Goal: Task Accomplishment & Management: Complete application form

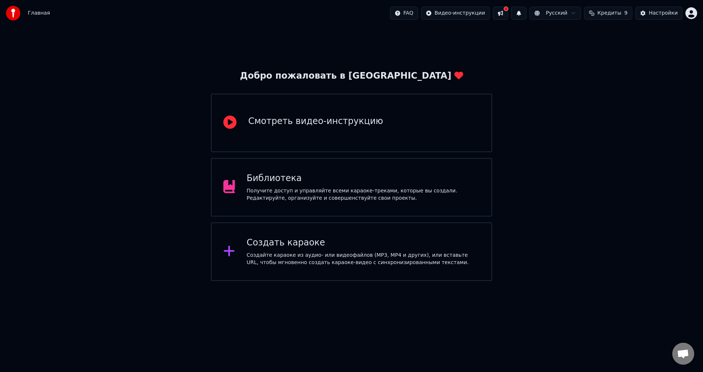
click at [385, 182] on div "Библиотека" at bounding box center [363, 179] width 233 height 12
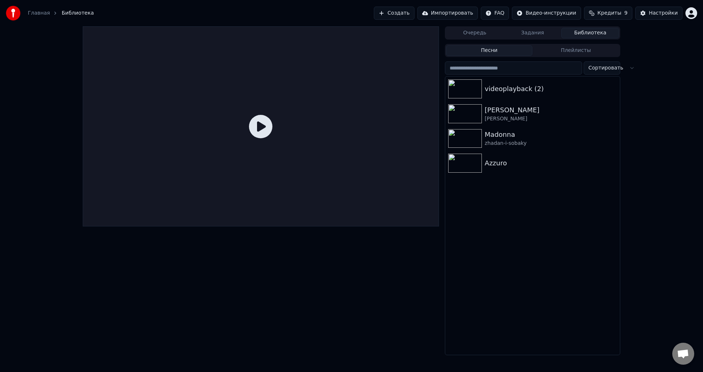
click at [482, 36] on button "Очередь" at bounding box center [475, 33] width 58 height 11
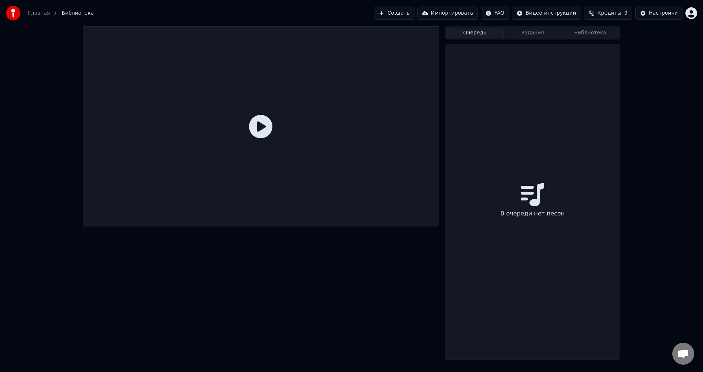
click at [523, 34] on button "Задания" at bounding box center [533, 33] width 58 height 11
click at [577, 27] on div "Очередь Задания Библиотека" at bounding box center [532, 32] width 175 height 13
click at [584, 37] on button "Библиотека" at bounding box center [590, 33] width 58 height 11
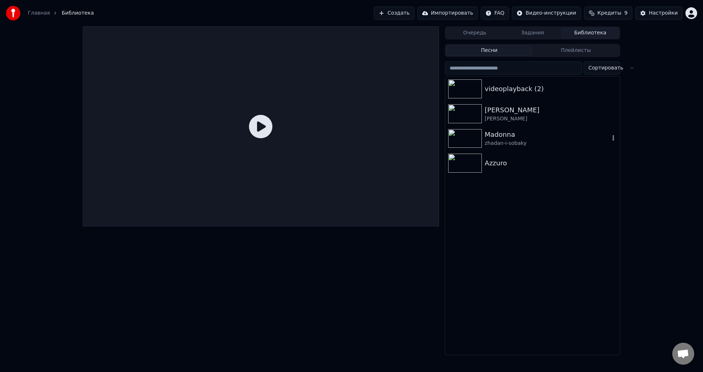
click at [463, 133] on img at bounding box center [465, 138] width 34 height 19
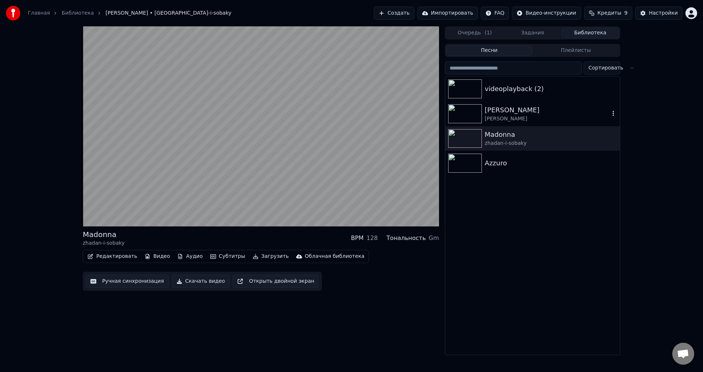
click at [459, 114] on img at bounding box center [465, 113] width 34 height 19
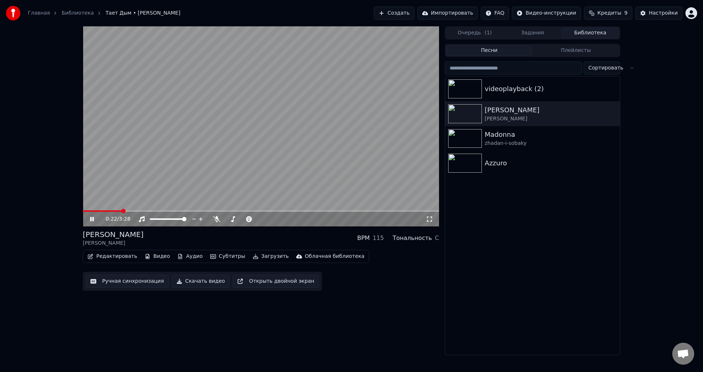
click at [104, 209] on video at bounding box center [261, 126] width 356 height 200
click at [105, 212] on span at bounding box center [102, 211] width 39 height 1
click at [93, 219] on icon at bounding box center [92, 219] width 4 height 5
click at [264, 218] on span at bounding box center [264, 219] width 4 height 4
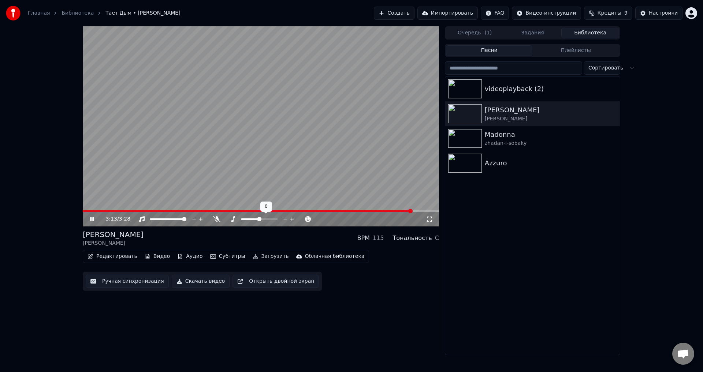
click at [259, 220] on span at bounding box center [259, 219] width 4 height 4
click at [457, 86] on img at bounding box center [465, 88] width 34 height 19
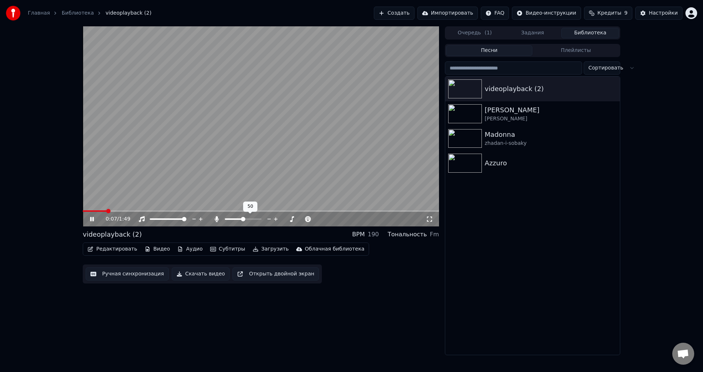
click at [243, 219] on span at bounding box center [243, 219] width 4 height 4
click at [275, 222] on span at bounding box center [275, 219] width 4 height 4
click at [255, 219] on span at bounding box center [254, 219] width 4 height 4
click at [241, 222] on span at bounding box center [243, 219] width 4 height 4
click at [264, 220] on span at bounding box center [264, 219] width 4 height 4
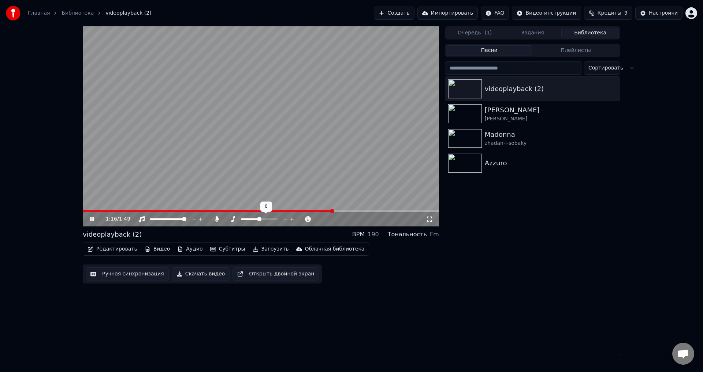
click at [259, 219] on span at bounding box center [250, 219] width 18 height 1
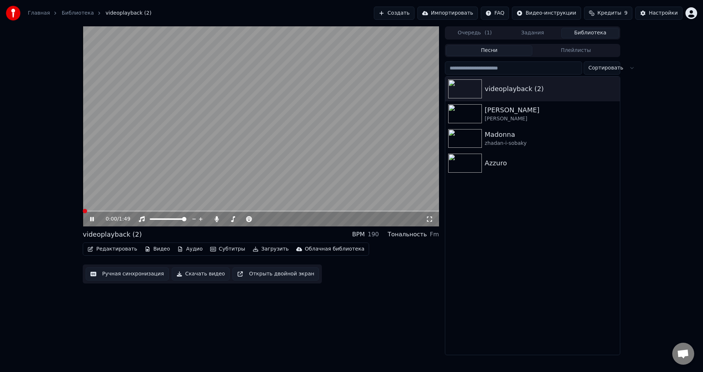
click at [83, 212] on span at bounding box center [83, 211] width 0 height 1
click at [225, 219] on span at bounding box center [227, 219] width 4 height 4
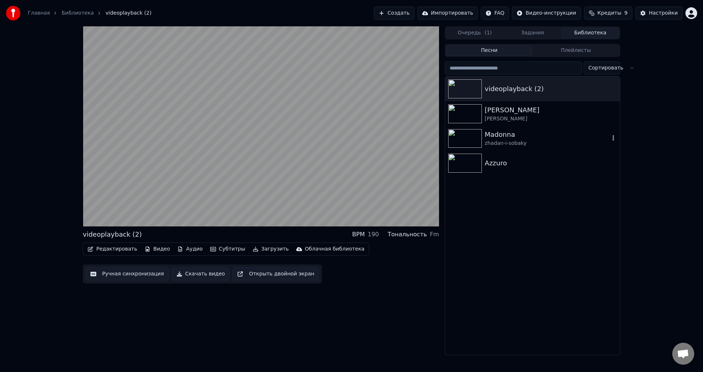
click at [456, 119] on img at bounding box center [465, 113] width 34 height 19
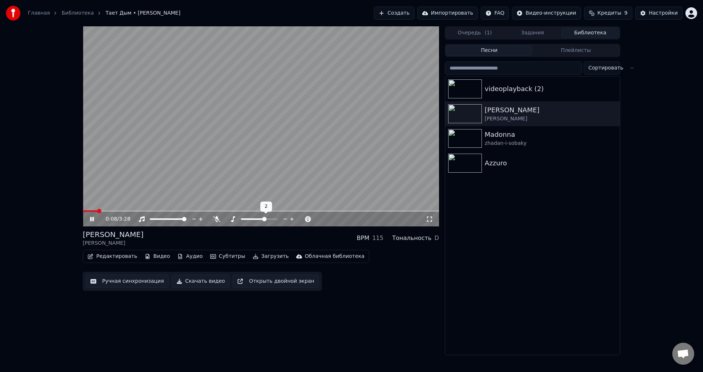
click at [264, 219] on span at bounding box center [264, 219] width 4 height 4
click at [259, 219] on span at bounding box center [259, 219] width 4 height 4
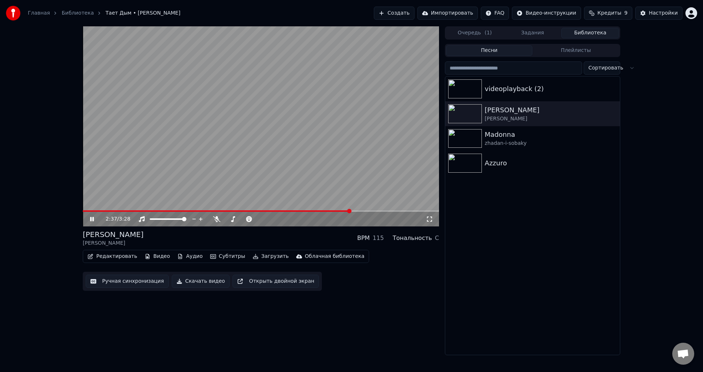
click at [91, 220] on icon at bounding box center [92, 219] width 4 height 4
click at [478, 34] on button "Очередь ( 1 )" at bounding box center [475, 33] width 58 height 11
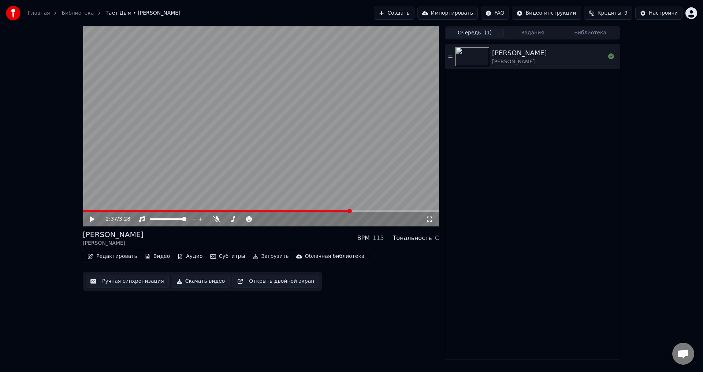
click at [534, 34] on button "Задания" at bounding box center [533, 33] width 58 height 11
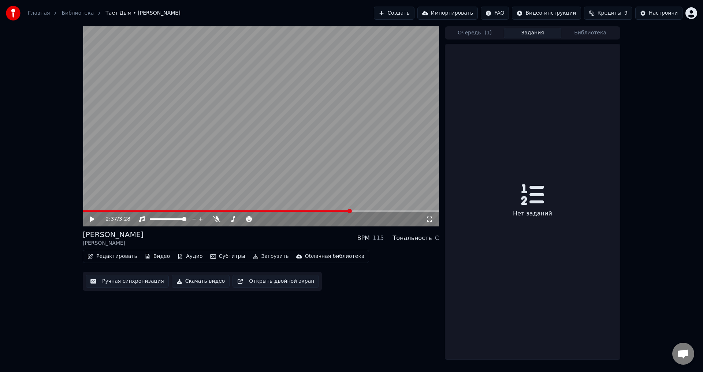
click at [408, 14] on button "Создать" at bounding box center [394, 13] width 40 height 13
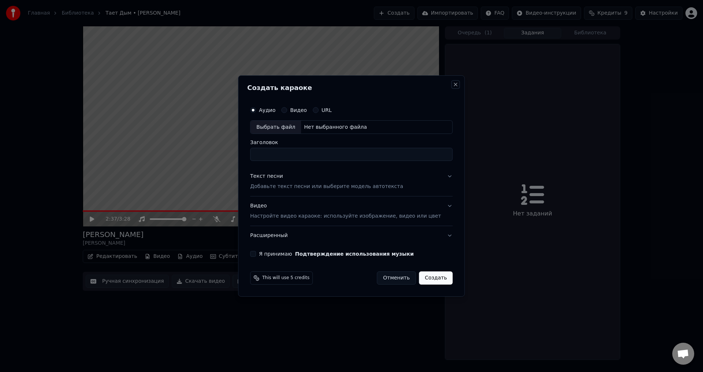
click at [453, 86] on button "Close" at bounding box center [456, 85] width 6 height 6
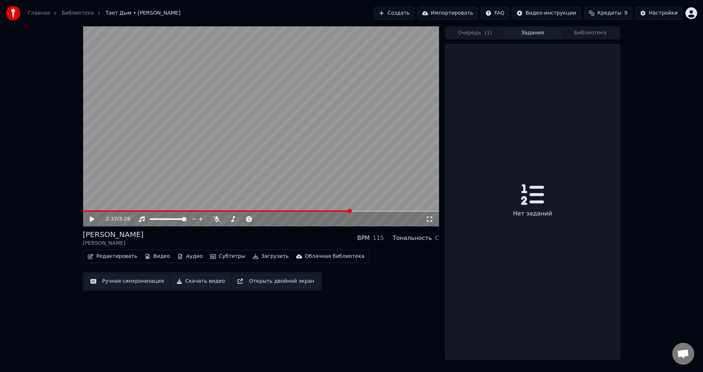
click at [414, 15] on button "Создать" at bounding box center [394, 13] width 40 height 13
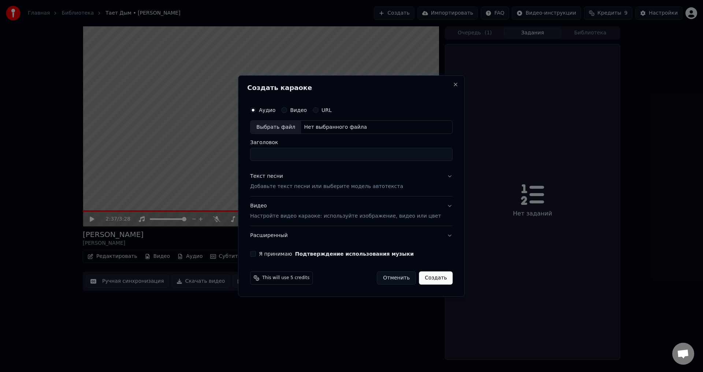
click at [273, 133] on div "Выбрать файл" at bounding box center [276, 127] width 51 height 13
type input "**********"
click at [256, 255] on button "Я принимаю Подтверждение использования музыки" at bounding box center [253, 254] width 6 height 6
click at [437, 174] on button "Текст песни Добавьте текст песни или выберите модель автотекста" at bounding box center [351, 181] width 203 height 29
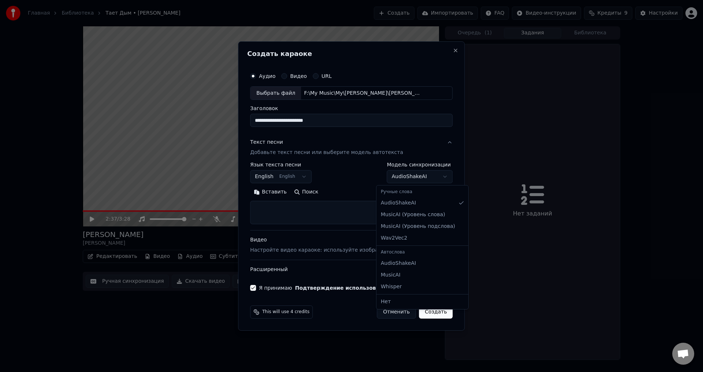
click at [393, 179] on body "**********" at bounding box center [351, 186] width 703 height 372
drag, startPoint x: 275, startPoint y: 204, endPoint x: 322, endPoint y: 183, distance: 51.3
click at [275, 204] on textarea at bounding box center [351, 212] width 203 height 23
paste textarea "**********"
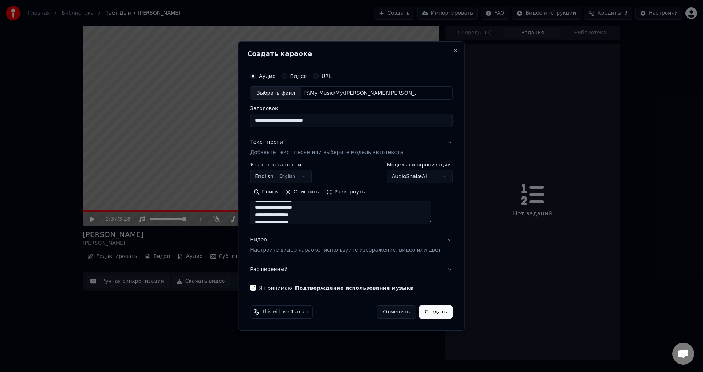
scroll to position [342, 0]
type textarea "**********"
click at [424, 311] on button "Создать" at bounding box center [436, 312] width 34 height 13
select select "**"
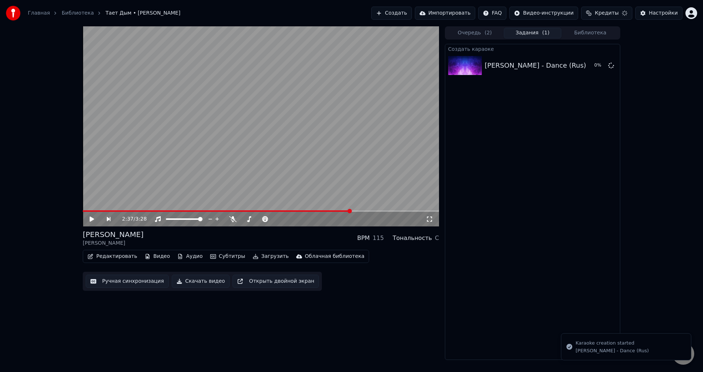
scroll to position [0, 0]
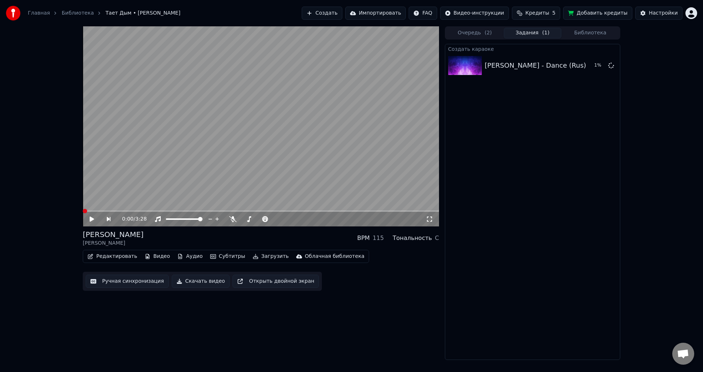
click at [83, 211] on span at bounding box center [85, 211] width 4 height 4
click at [88, 223] on div "0:00 / 3:28" at bounding box center [261, 219] width 351 height 7
click at [90, 222] on icon at bounding box center [97, 219] width 17 height 6
click at [145, 254] on icon "button" at bounding box center [148, 256] width 6 height 5
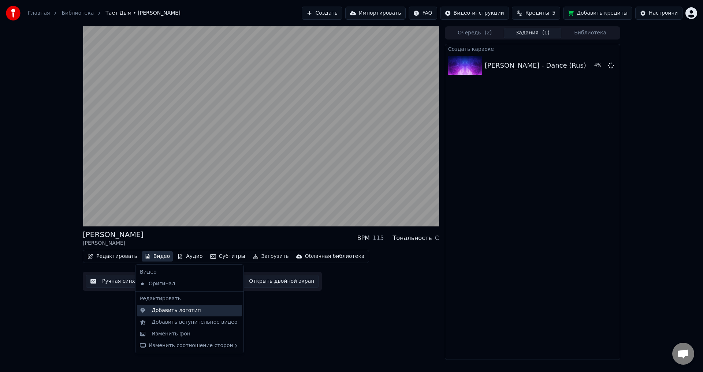
click at [170, 311] on div "Добавить логотип" at bounding box center [176, 310] width 49 height 7
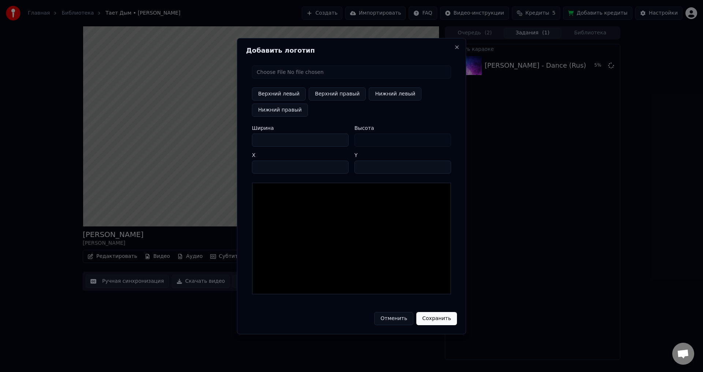
click at [394, 321] on button "Отменить" at bounding box center [393, 318] width 39 height 13
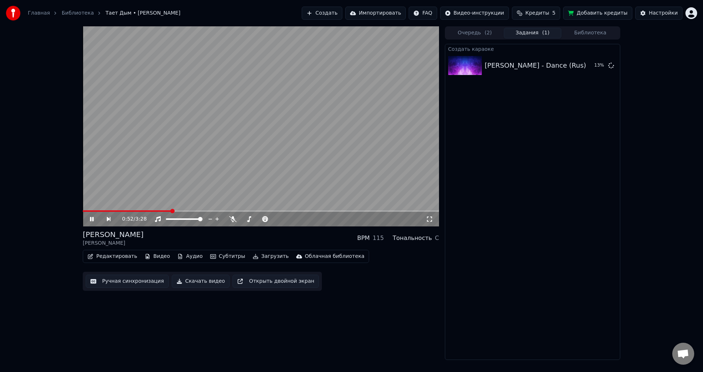
click at [93, 220] on icon at bounding box center [92, 219] width 4 height 4
click at [170, 210] on video at bounding box center [261, 126] width 356 height 200
click at [83, 211] on span at bounding box center [85, 211] width 4 height 4
click at [94, 219] on icon at bounding box center [97, 219] width 17 height 6
click at [476, 57] on img at bounding box center [465, 65] width 34 height 19
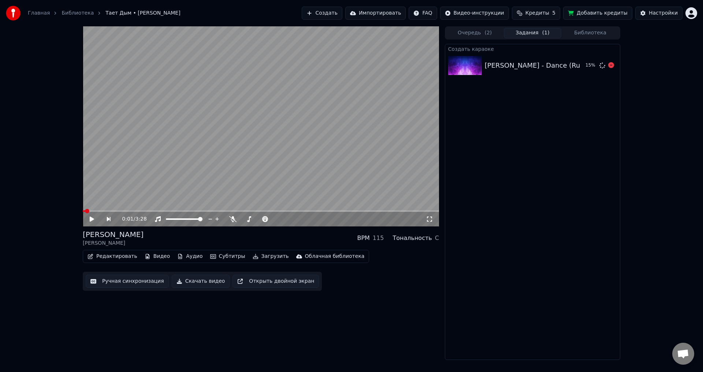
click at [476, 68] on img at bounding box center [465, 65] width 34 height 19
click at [487, 35] on span "( 2 )" at bounding box center [488, 32] width 7 height 7
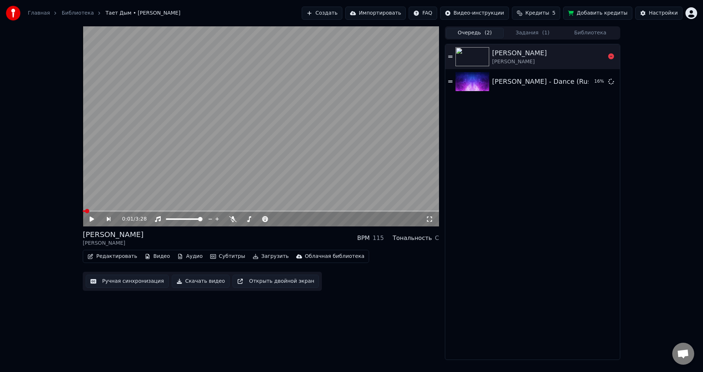
click at [470, 60] on img at bounding box center [473, 56] width 34 height 19
click at [507, 51] on div "[PERSON_NAME]" at bounding box center [519, 53] width 55 height 10
click at [510, 84] on div "[PERSON_NAME] - Dance (Rus)" at bounding box center [542, 82] width 101 height 10
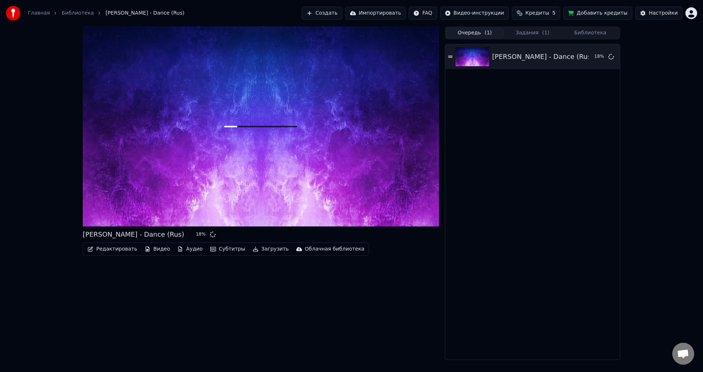
click at [529, 33] on button "Задания ( 1 )" at bounding box center [533, 33] width 58 height 11
click at [471, 36] on button "Очередь ( 1 )" at bounding box center [475, 33] width 58 height 11
click at [542, 35] on span "( 1 )" at bounding box center [545, 32] width 7 height 7
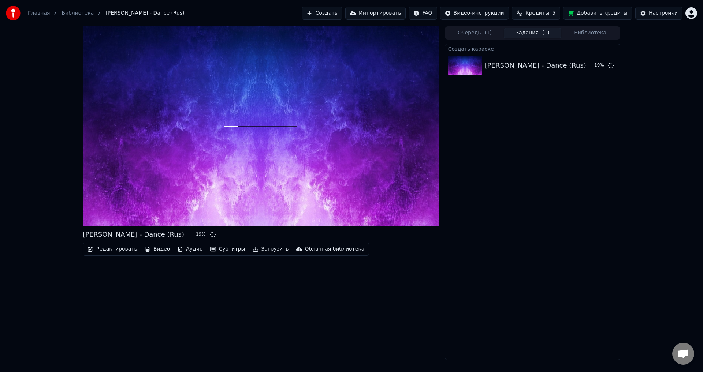
click at [567, 33] on button "Библиотека" at bounding box center [590, 33] width 58 height 11
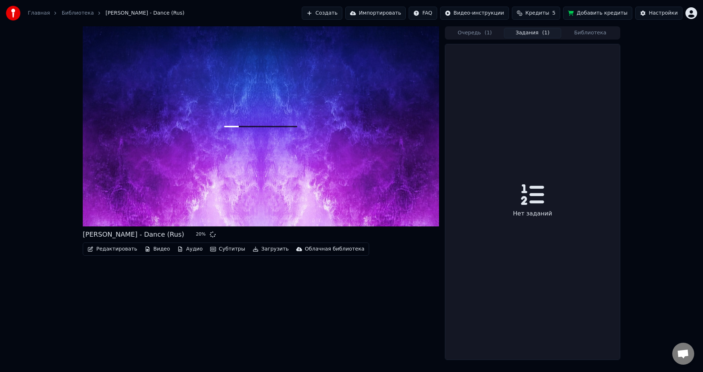
click at [520, 34] on button "Задания ( 1 )" at bounding box center [533, 33] width 58 height 11
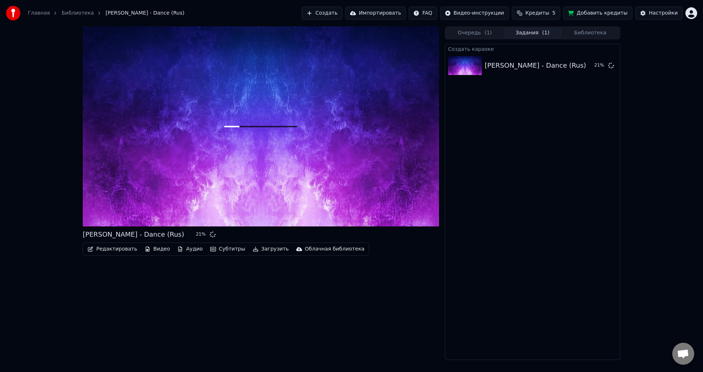
click at [586, 29] on button "Библиотека" at bounding box center [590, 33] width 58 height 11
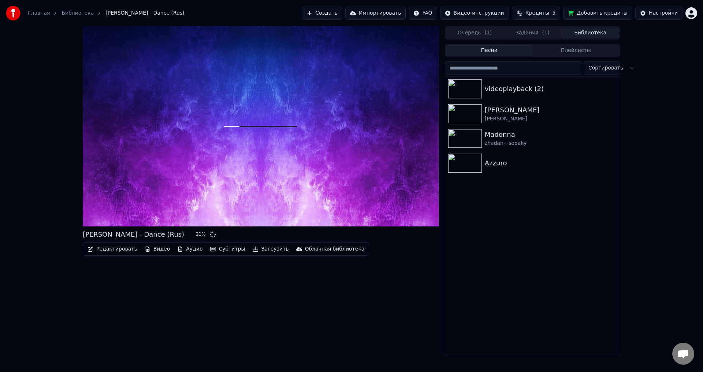
click at [483, 31] on button "Очередь ( 1 )" at bounding box center [475, 33] width 58 height 11
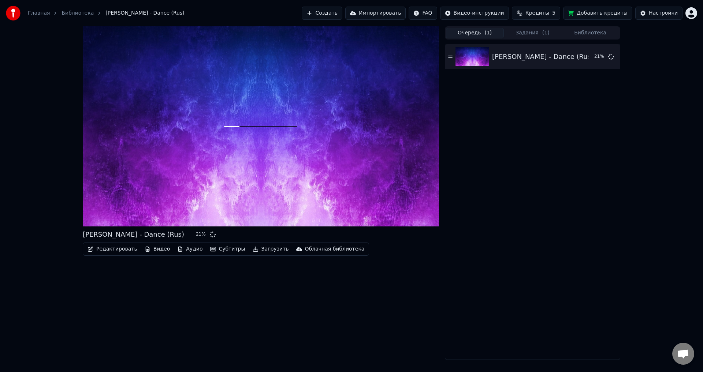
click at [585, 29] on button "Библиотека" at bounding box center [590, 33] width 58 height 11
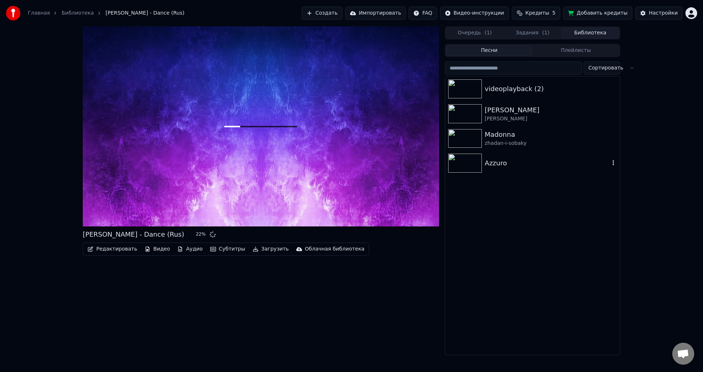
click at [474, 162] on img at bounding box center [465, 163] width 34 height 19
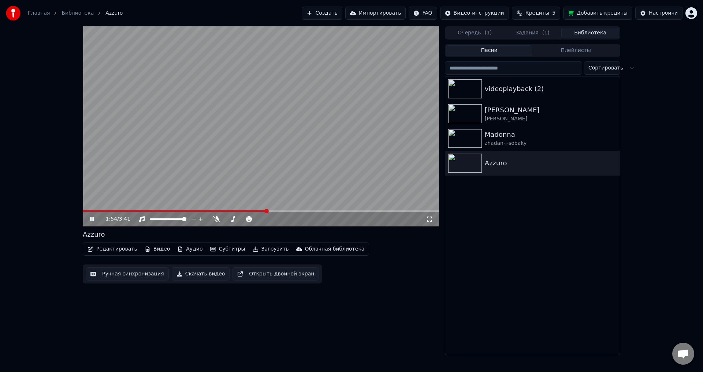
click at [89, 221] on icon at bounding box center [97, 219] width 17 height 6
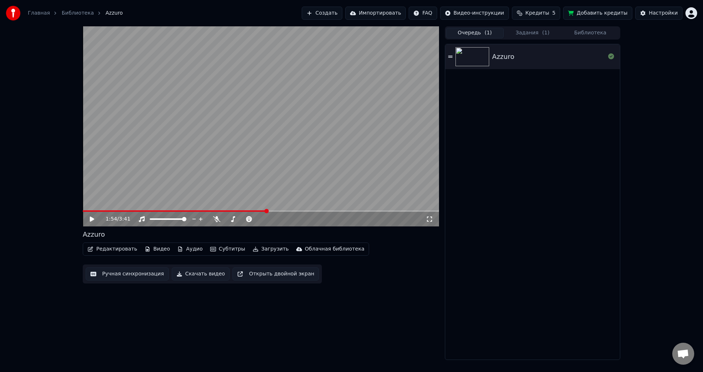
click at [488, 31] on span "( 1 )" at bounding box center [488, 32] width 7 height 7
click at [534, 32] on button "Задания ( 1 )" at bounding box center [533, 33] width 58 height 11
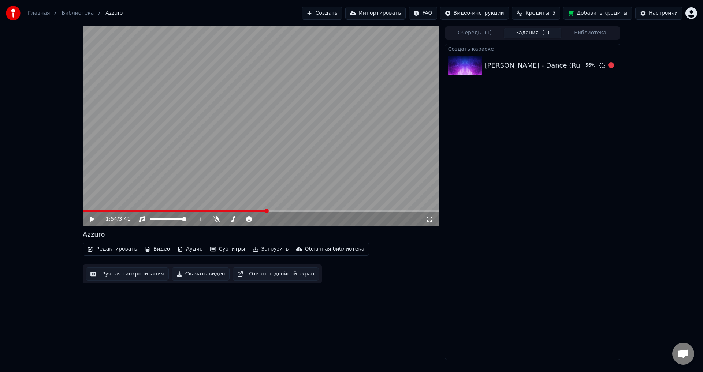
click at [473, 63] on img at bounding box center [465, 65] width 34 height 19
click at [478, 32] on button "Очередь ( 1 )" at bounding box center [475, 33] width 58 height 11
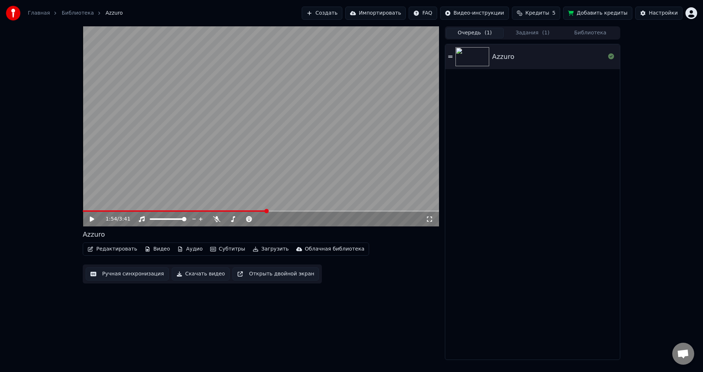
click at [582, 30] on button "Библиотека" at bounding box center [590, 33] width 58 height 11
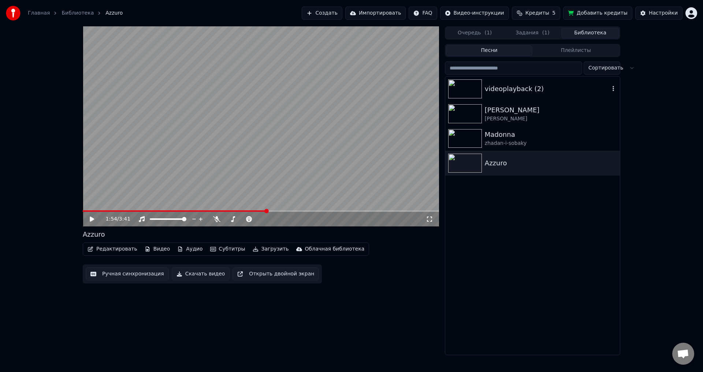
click at [460, 88] on img at bounding box center [465, 88] width 34 height 19
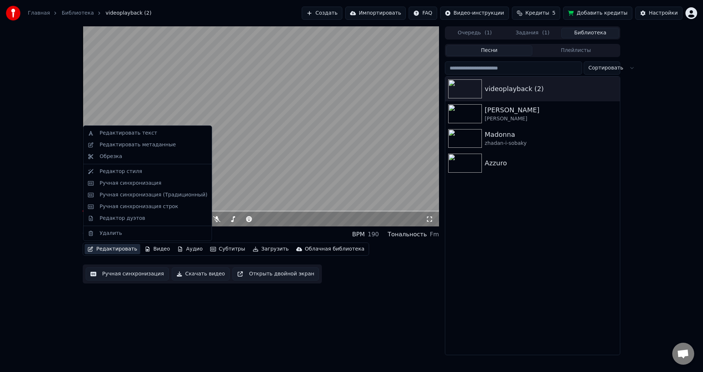
click at [111, 249] on button "Редактировать" at bounding box center [113, 249] width 56 height 10
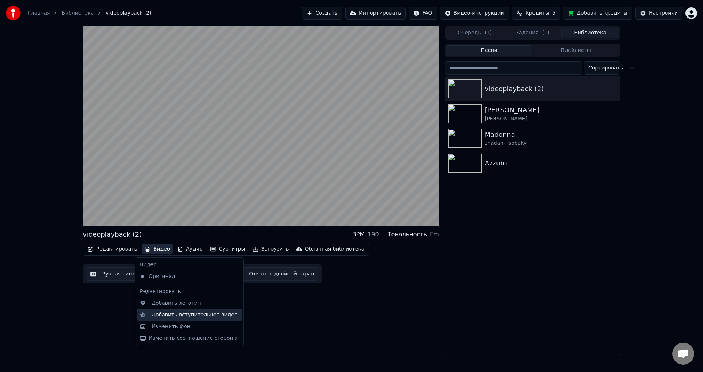
click at [164, 316] on div "Добавить вступительное видео" at bounding box center [195, 315] width 86 height 7
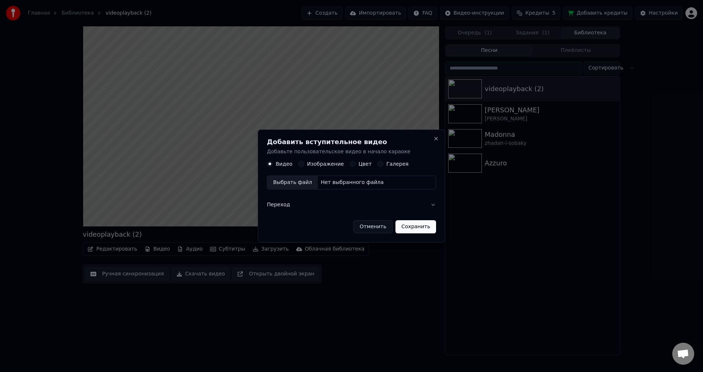
click at [368, 228] on button "Отменить" at bounding box center [372, 226] width 39 height 13
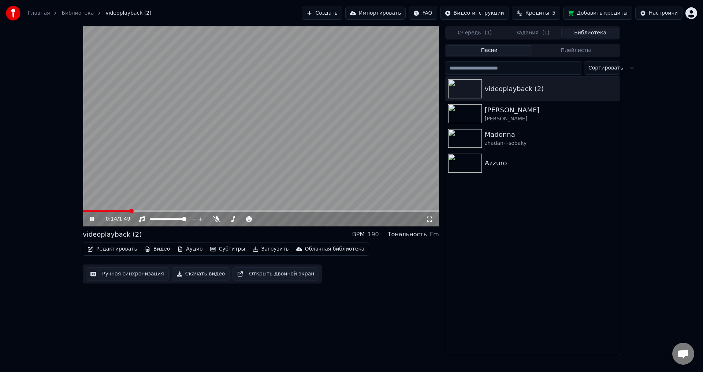
click at [157, 248] on button "Видео" at bounding box center [157, 249] width 31 height 10
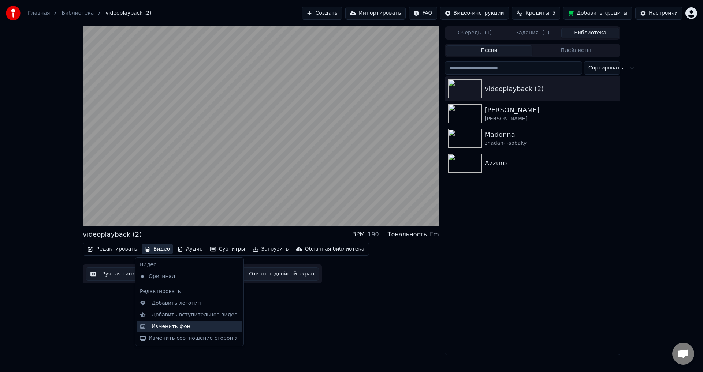
click at [181, 327] on div "Изменить фон" at bounding box center [171, 326] width 39 height 7
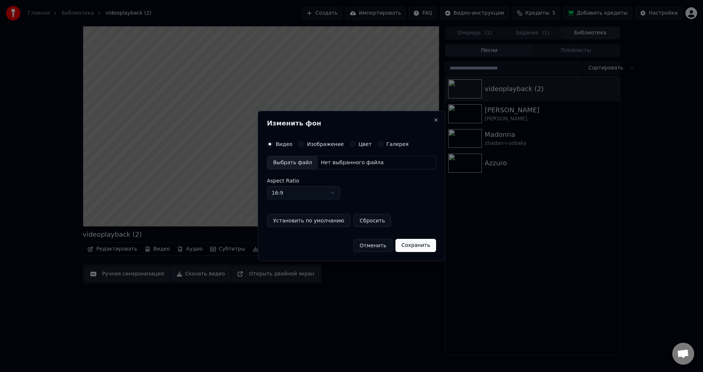
click at [375, 248] on button "Отменить" at bounding box center [372, 245] width 39 height 13
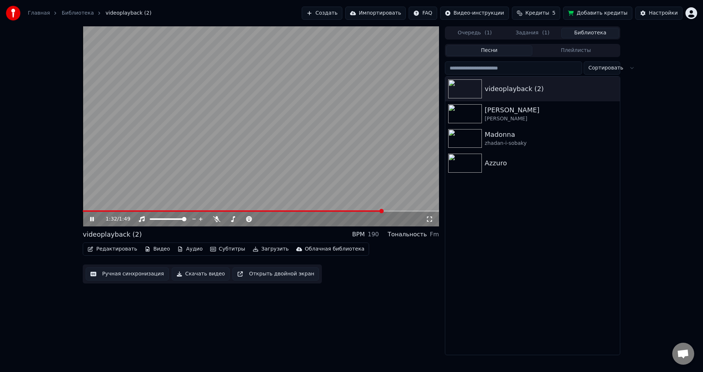
click at [461, 35] on button "Очередь ( 1 )" at bounding box center [475, 33] width 58 height 11
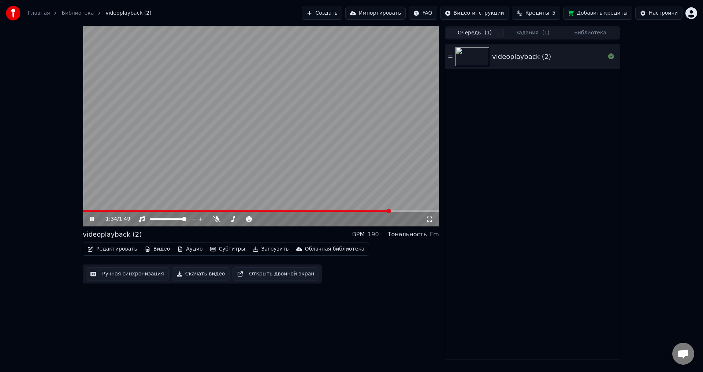
click at [93, 219] on icon at bounding box center [92, 219] width 4 height 4
click at [537, 33] on button "Задания ( 1 )" at bounding box center [533, 33] width 58 height 11
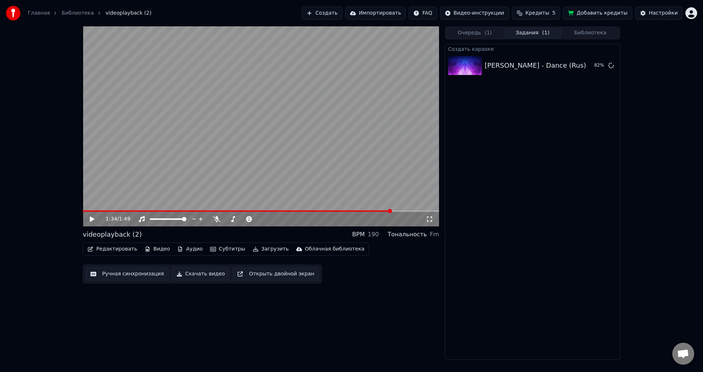
click at [476, 33] on button "Очередь ( 1 )" at bounding box center [475, 33] width 58 height 11
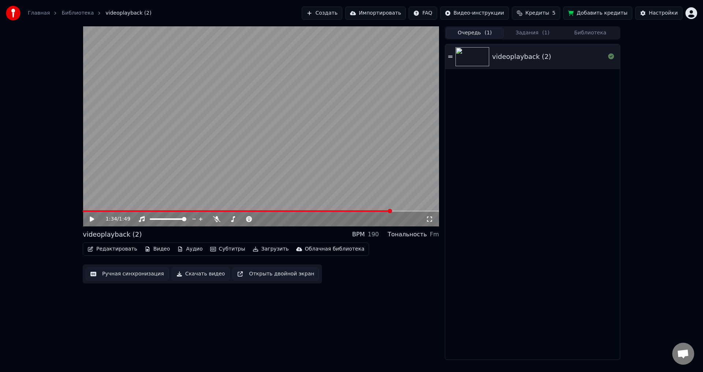
click at [542, 33] on span "( 1 )" at bounding box center [545, 32] width 7 height 7
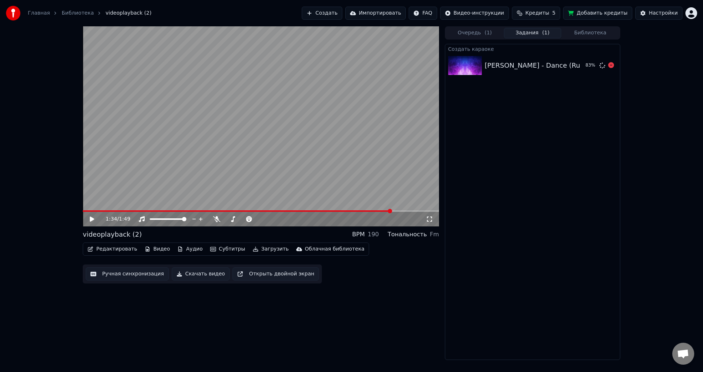
click at [469, 62] on img at bounding box center [465, 65] width 34 height 19
click at [528, 76] on div "[PERSON_NAME] - Dance (Rus) 83 %" at bounding box center [532, 65] width 175 height 25
click at [527, 70] on div "[PERSON_NAME] - Dance (Rus)" at bounding box center [535, 65] width 101 height 10
click at [456, 34] on button "Очередь ( 1 )" at bounding box center [475, 33] width 58 height 11
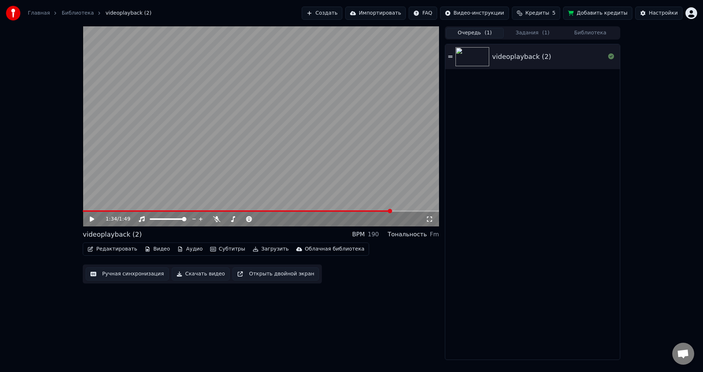
click at [529, 35] on button "Задания ( 1 )" at bounding box center [533, 33] width 58 height 11
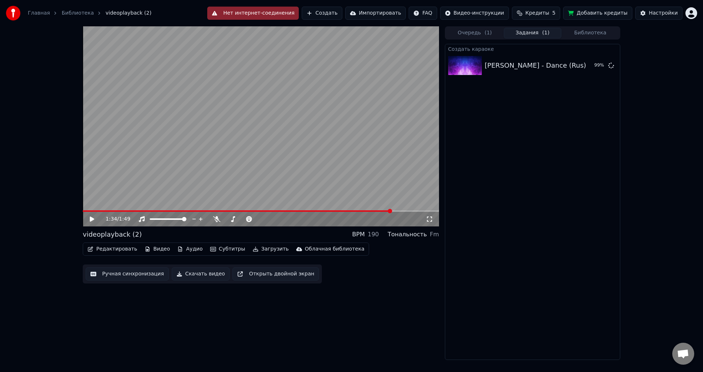
click at [651, 117] on div "1:34 / 1:49 videoplayback (2) BPM 190 Тональность Fm Редактировать Видео Аудио …" at bounding box center [351, 193] width 703 height 334
click at [251, 10] on button "Нет интернет-соединения" at bounding box center [253, 13] width 92 height 13
click at [548, 167] on div "Создать караоке [PERSON_NAME] - Dance (Rus) 99 %" at bounding box center [532, 202] width 175 height 316
click at [567, 64] on button "Воспроизвести" at bounding box center [578, 65] width 53 height 13
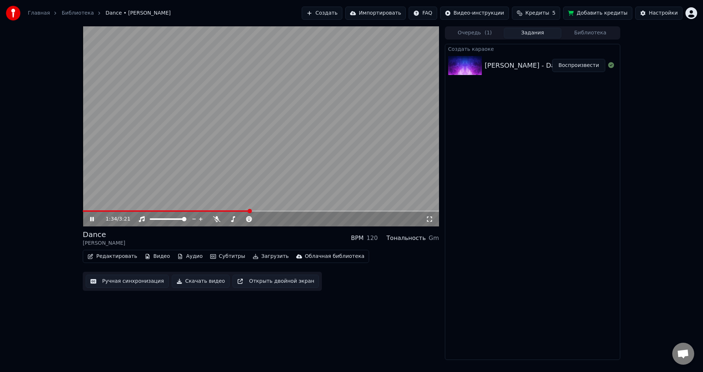
click at [92, 222] on icon at bounding box center [97, 219] width 17 height 6
click at [469, 40] on div "Очередь ( 1 ) Задания Библиотека Создать караоке [PERSON_NAME] - Dance (Rus) Во…" at bounding box center [532, 193] width 175 height 334
click at [467, 36] on button "Очередь ( 1 )" at bounding box center [475, 33] width 58 height 11
click at [536, 35] on button "Задания" at bounding box center [533, 33] width 58 height 11
click at [590, 36] on button "Библиотека" at bounding box center [590, 33] width 58 height 11
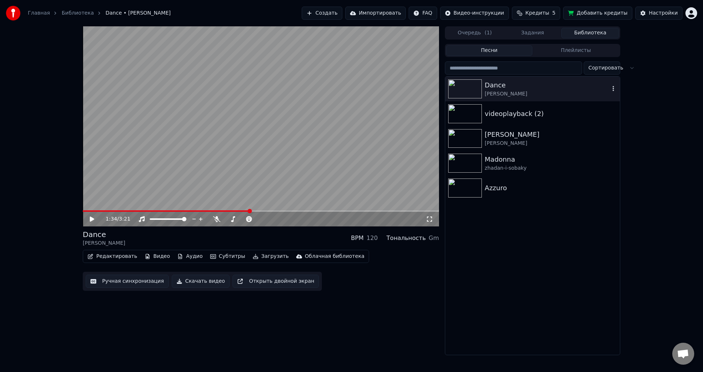
click at [618, 86] on div "Dance [PERSON_NAME]" at bounding box center [532, 89] width 175 height 25
click at [90, 220] on icon at bounding box center [92, 219] width 4 height 4
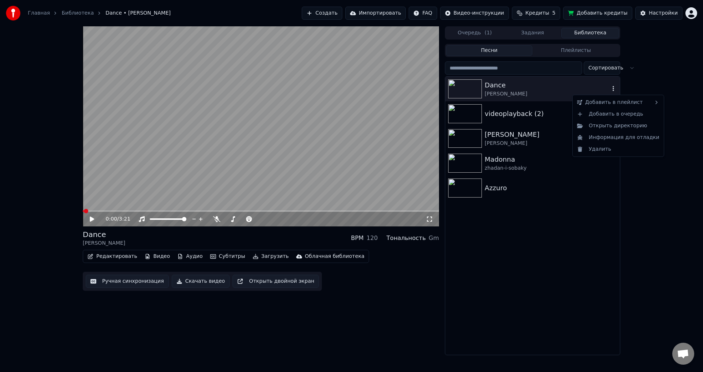
click at [615, 89] on icon "button" at bounding box center [613, 89] width 7 height 6
click at [602, 149] on div "Удалить" at bounding box center [618, 150] width 88 height 12
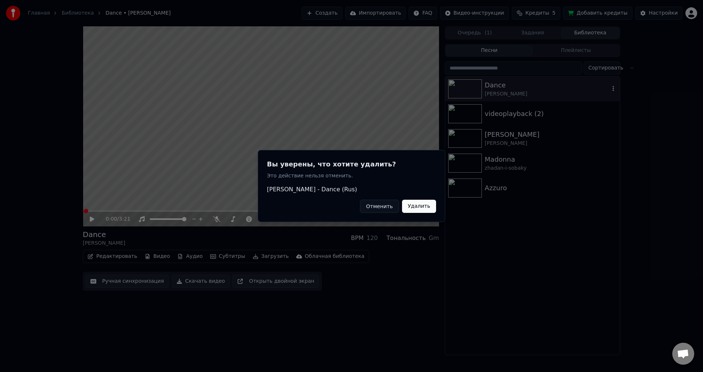
click at [431, 206] on button "Удалить" at bounding box center [419, 206] width 34 height 13
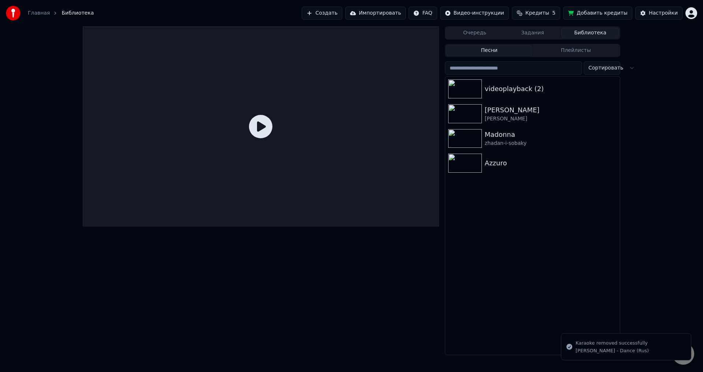
click at [336, 13] on button "Создать" at bounding box center [322, 13] width 40 height 13
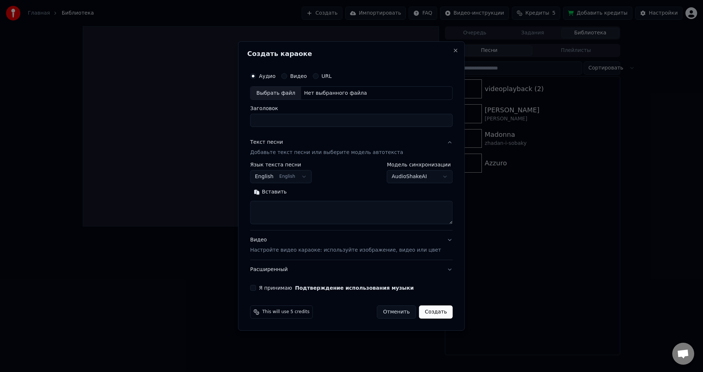
click at [290, 92] on div "Выбрать файл" at bounding box center [276, 93] width 51 height 13
type input "**********"
click at [399, 181] on body "**********" at bounding box center [351, 186] width 703 height 372
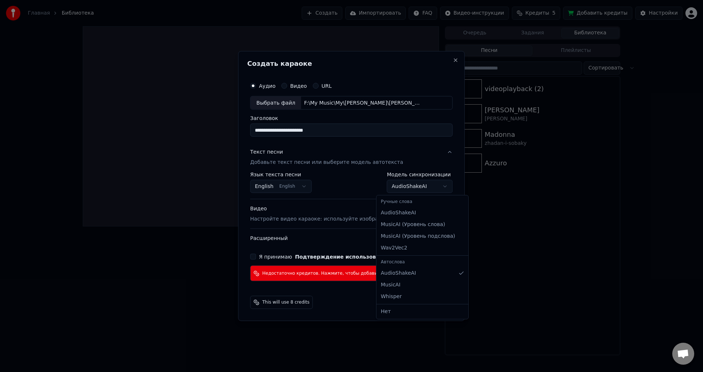
click at [414, 188] on body "**********" at bounding box center [351, 186] width 703 height 372
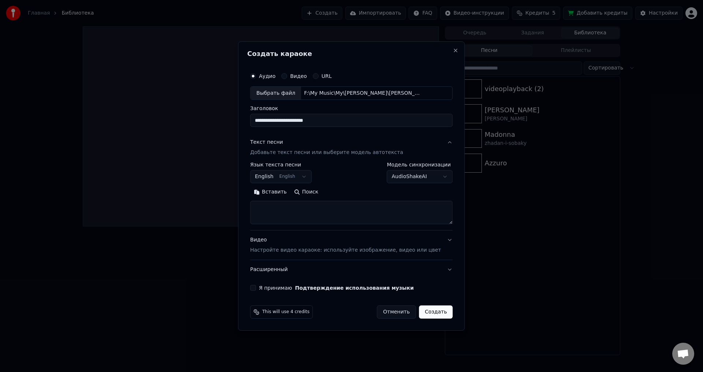
click at [396, 178] on body "**********" at bounding box center [351, 186] width 703 height 372
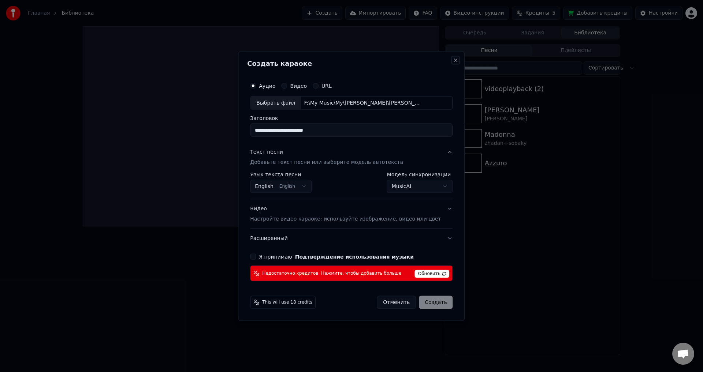
click at [453, 62] on button "Close" at bounding box center [456, 60] width 6 height 6
select select "**********"
select select
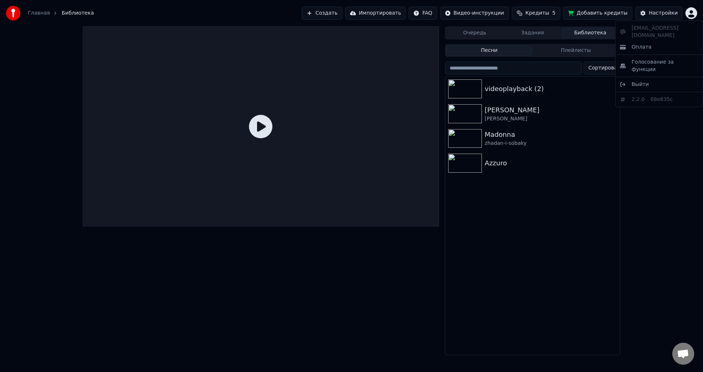
click at [694, 16] on html "Главная Библиотека Создать Импортировать FAQ Видео-инструкции Кредиты 5 Добавит…" at bounding box center [351, 186] width 703 height 372
click at [644, 81] on span "Выйти" at bounding box center [640, 84] width 17 height 7
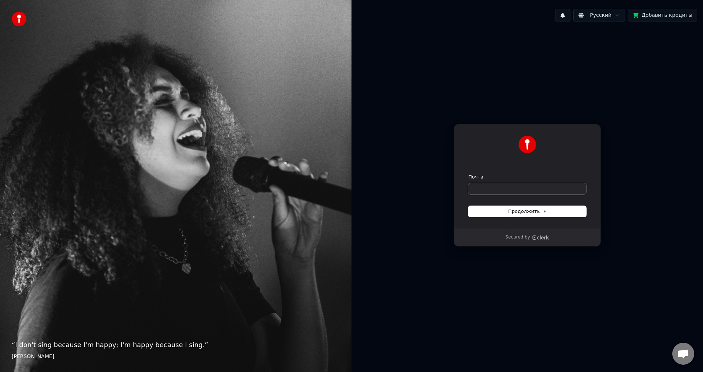
click at [481, 189] on input "Почта" at bounding box center [527, 188] width 118 height 11
click at [514, 187] on input "Почта" at bounding box center [527, 188] width 118 height 11
click at [468, 174] on button "submit" at bounding box center [468, 174] width 0 height 0
type input "**********"
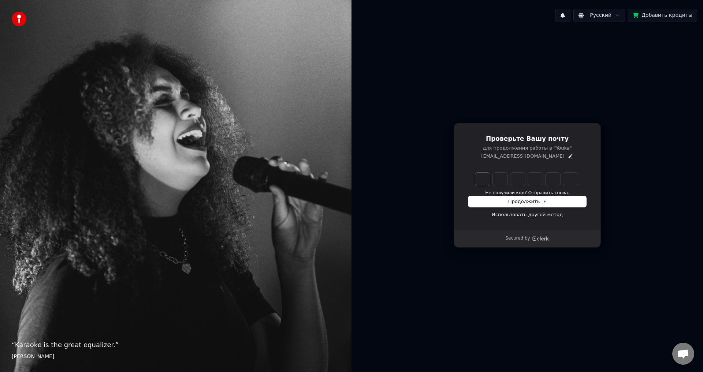
click at [485, 180] on input "Enter verification code. Digit 1" at bounding box center [482, 179] width 15 height 13
type input "*"
type input "**"
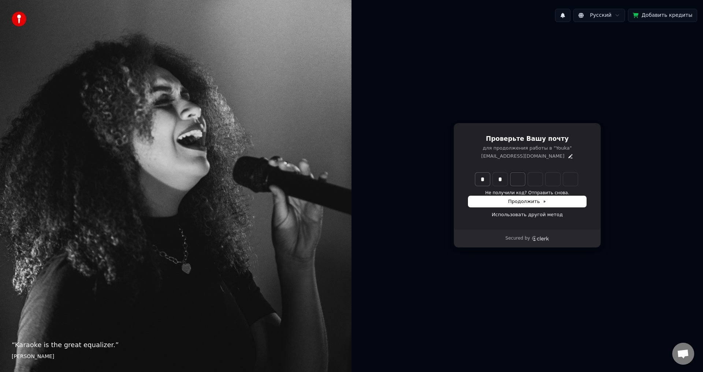
type input "*"
type input "***"
type input "*"
type input "****"
type input "*"
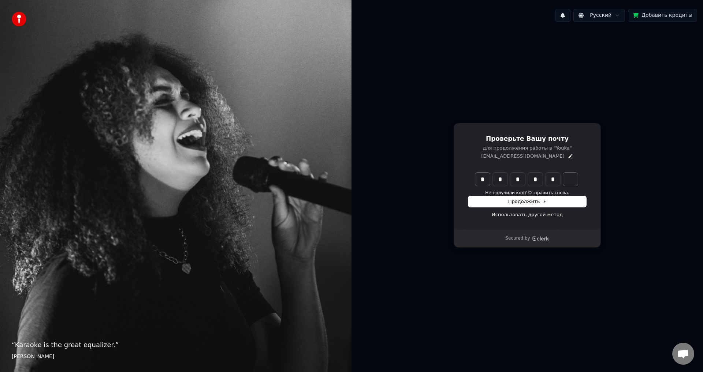
type input "******"
type input "*"
